Goal: Complete application form: Complete application form

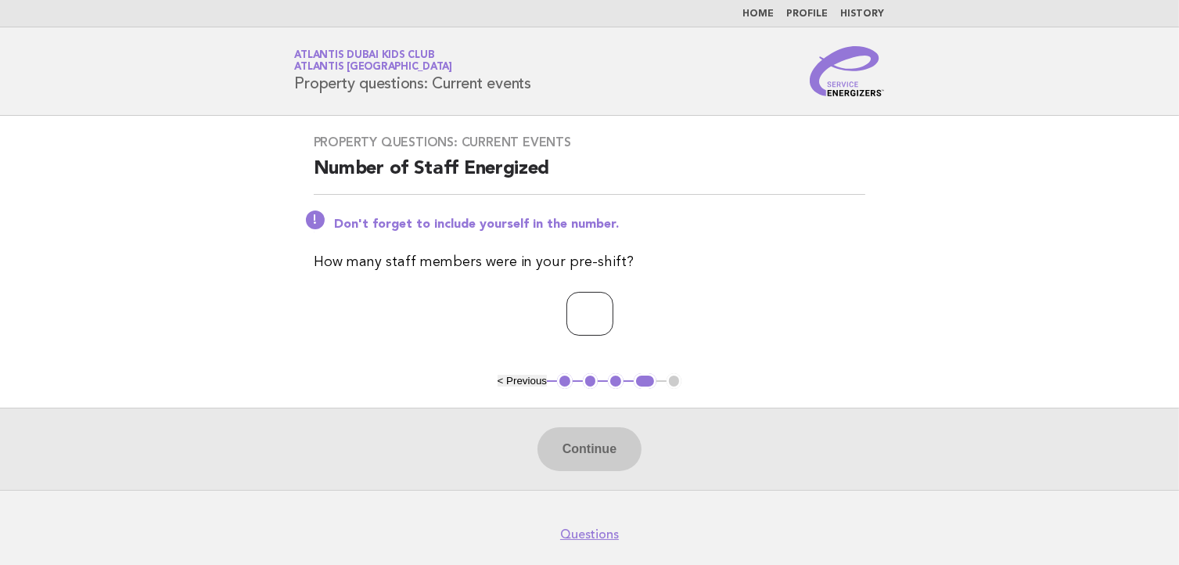
click at [566, 323] on input "number" at bounding box center [589, 314] width 47 height 44
type input "*"
click at [604, 436] on button "Continue" at bounding box center [589, 449] width 104 height 44
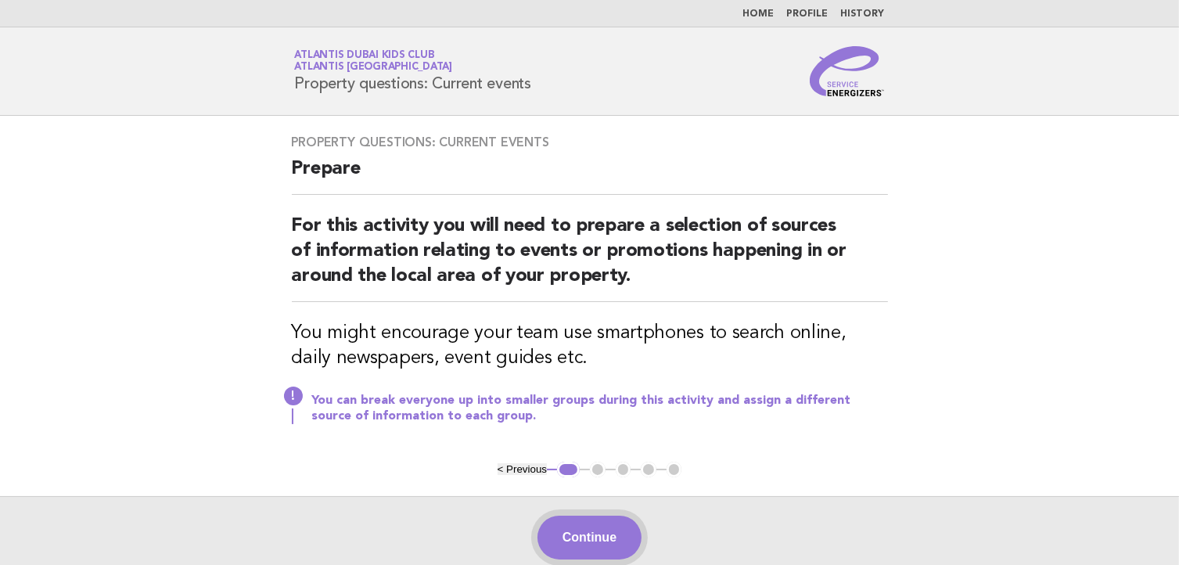
click at [572, 547] on button "Continue" at bounding box center [589, 537] width 104 height 44
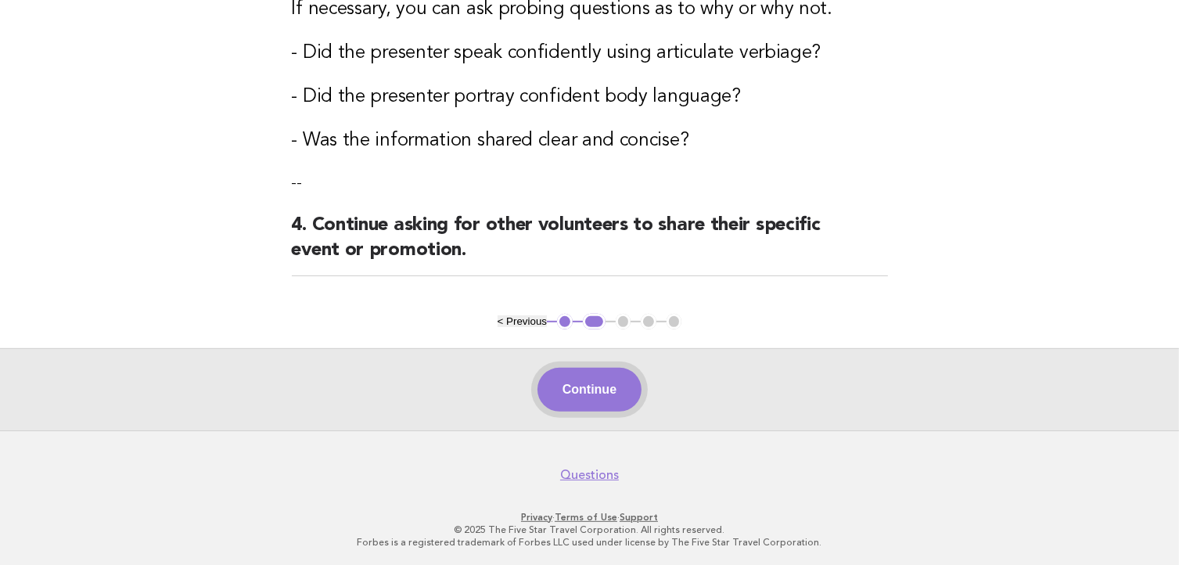
click at [619, 386] on button "Continue" at bounding box center [589, 390] width 104 height 44
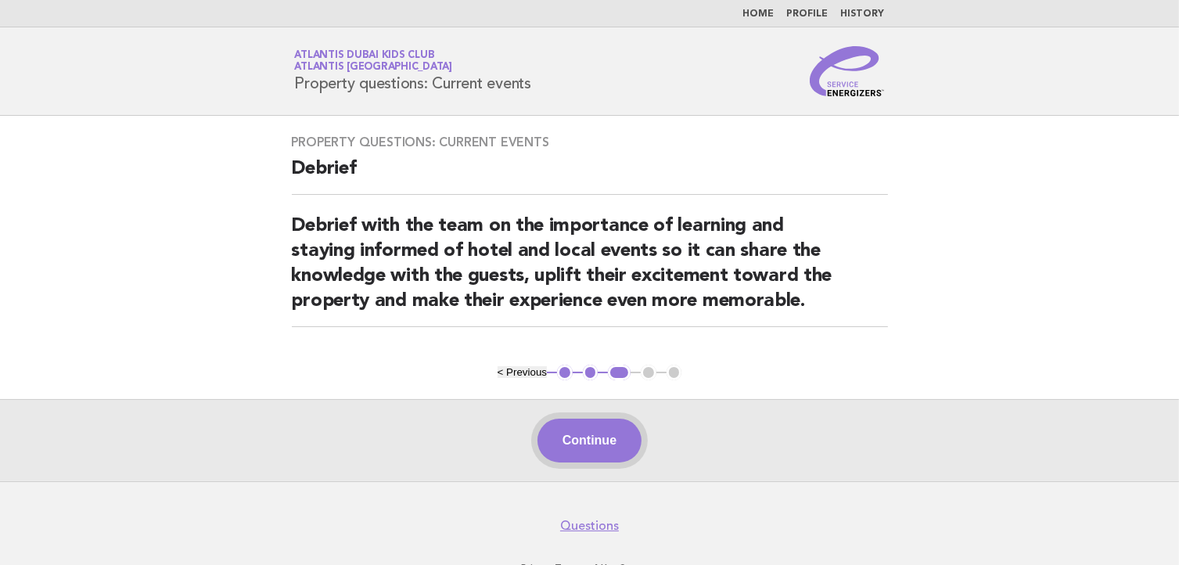
click at [595, 436] on button "Continue" at bounding box center [589, 440] width 104 height 44
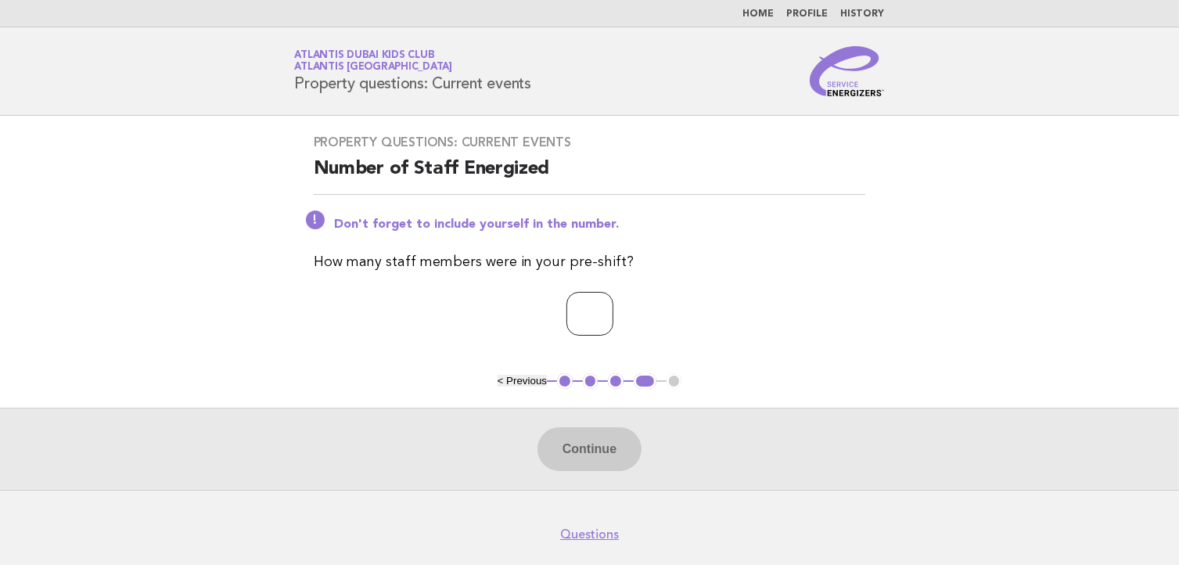
click at [566, 308] on input "number" at bounding box center [589, 314] width 47 height 44
type input "*"
click at [580, 456] on button "Continue" at bounding box center [589, 449] width 104 height 44
